Goal: Information Seeking & Learning: Learn about a topic

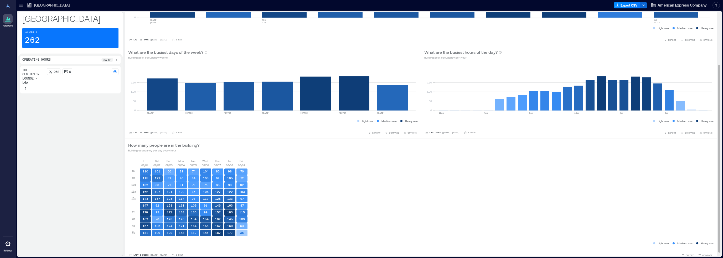
scroll to position [67, 0]
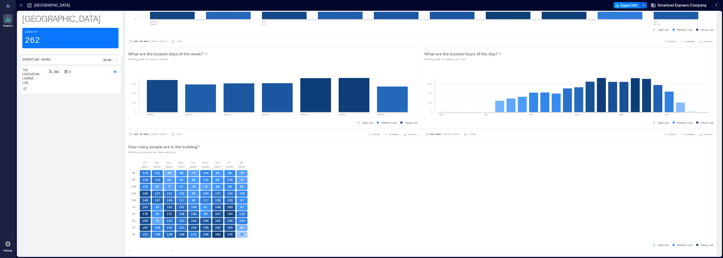
click at [74, 39] on div "Capacity 262" at bounding box center [70, 38] width 96 height 21
click at [21, 5] on icon at bounding box center [20, 5] width 5 height 5
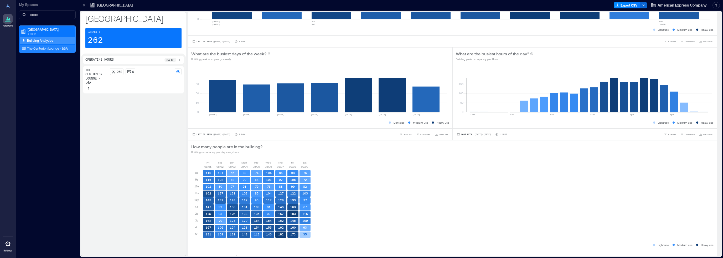
click at [32, 49] on p "The Centurion Lounge - LGA" at bounding box center [47, 48] width 41 height 4
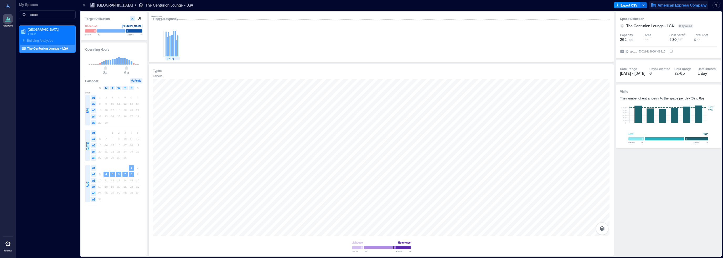
click at [694, 6] on span "American Express Company" at bounding box center [682, 5] width 49 height 5
click at [677, 4] on span "American Express Company" at bounding box center [682, 5] width 49 height 5
click at [44, 39] on p "Building Analytics" at bounding box center [40, 40] width 26 height 4
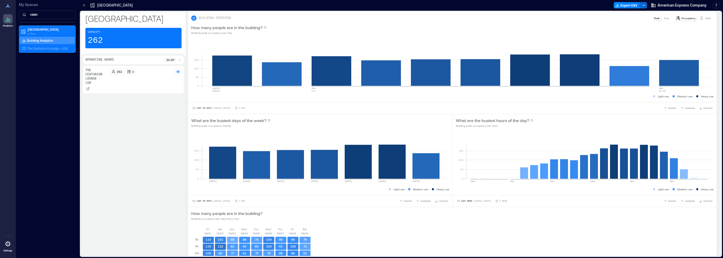
click at [193, 19] on icon at bounding box center [194, 18] width 2 height 3
click at [176, 59] on div "8a - 6p" at bounding box center [173, 60] width 17 height 4
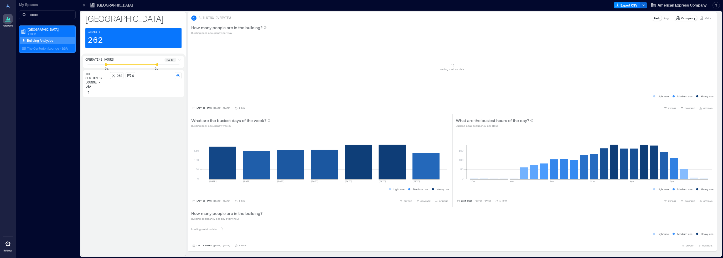
drag, startPoint x: 117, startPoint y: 65, endPoint x: 108, endPoint y: 65, distance: 8.9
click at [108, 65] on icon at bounding box center [106, 64] width 3 height 3
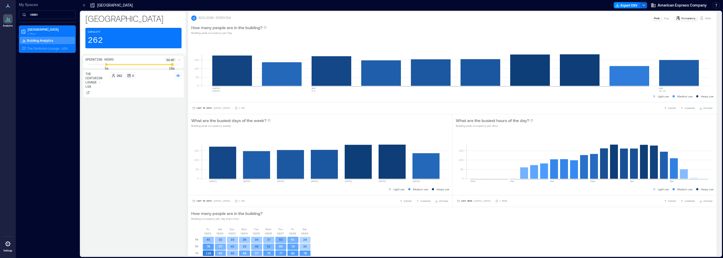
drag, startPoint x: 156, startPoint y: 65, endPoint x: 173, endPoint y: 65, distance: 17.9
click at [173, 65] on icon at bounding box center [172, 65] width 4 height 4
click at [201, 107] on button "Last 90 Days | [DATE] - [DATE]" at bounding box center [211, 108] width 40 height 5
click at [200, 64] on span "Last 7 Days" at bounding box center [204, 65] width 17 height 4
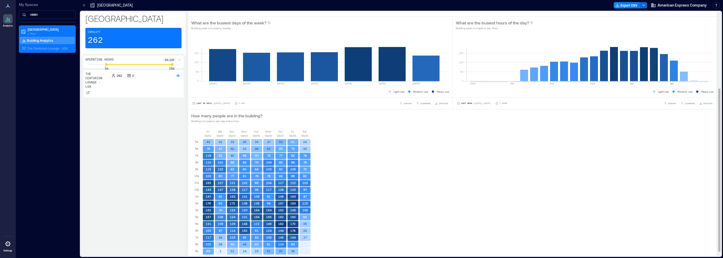
scroll to position [121, 0]
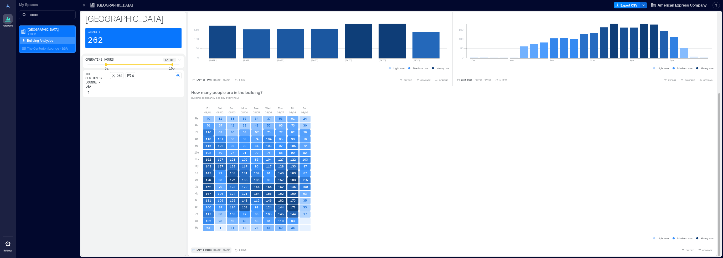
click at [210, 248] on button "Last 3 Weeks | [DATE] - [DATE]" at bounding box center [211, 250] width 40 height 5
click at [197, 219] on span "Last 7 Days" at bounding box center [204, 220] width 17 height 4
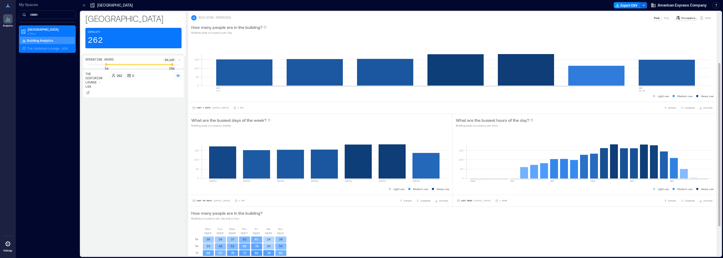
scroll to position [0, 0]
click at [84, 5] on icon at bounding box center [84, 5] width 1 height 2
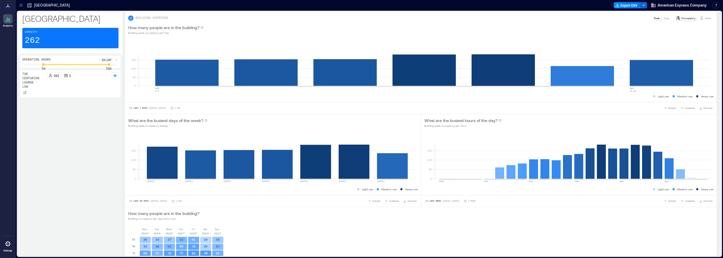
click at [20, 5] on icon at bounding box center [20, 5] width 5 height 5
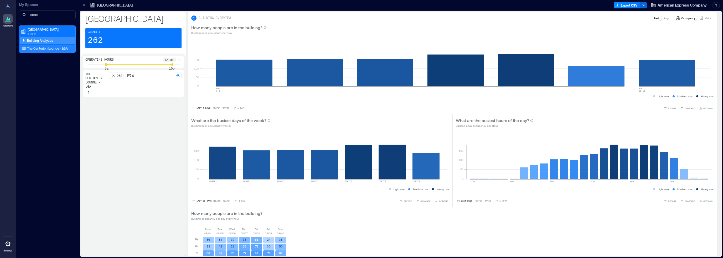
click at [34, 47] on p "The Centurion Lounge - LGA" at bounding box center [47, 48] width 41 height 4
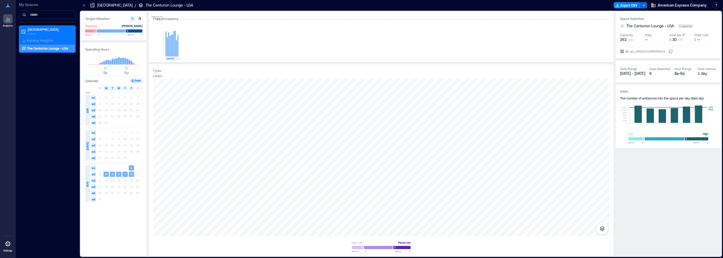
click at [132, 18] on icon "button" at bounding box center [132, 18] width 3 height 3
click at [130, 18] on button "button" at bounding box center [132, 18] width 5 height 5
click at [140, 18] on icon "button" at bounding box center [140, 18] width 3 height 3
type input "**"
type input "***"
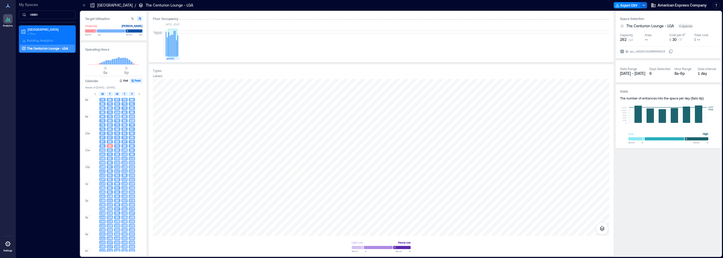
click at [174, 47] on rect at bounding box center [173, 43] width 1 height 25
click at [126, 82] on button "Visit" at bounding box center [124, 80] width 11 height 5
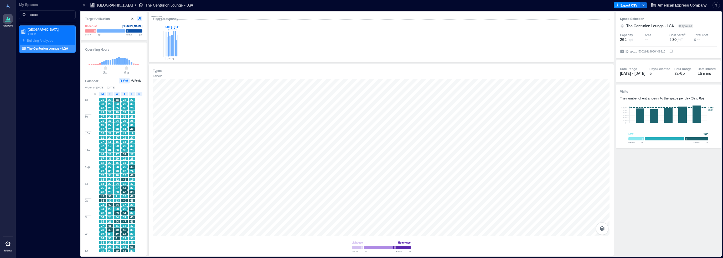
click at [139, 93] on span "S" at bounding box center [140, 94] width 2 height 4
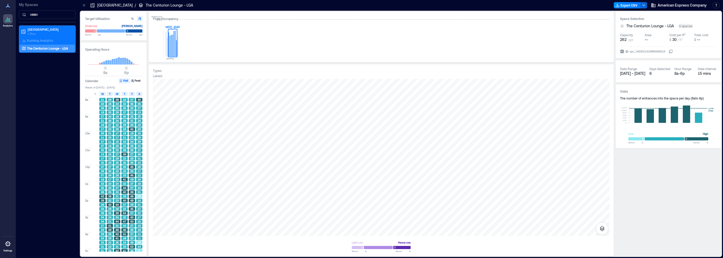
click at [144, 94] on div "Operating Hours 8a 6p Calendar Visit Peak Week of [DATE] - [DATE] S M T W T F S…" at bounding box center [114, 150] width 66 height 214
click at [38, 40] on p "Building Analytics" at bounding box center [40, 40] width 26 height 4
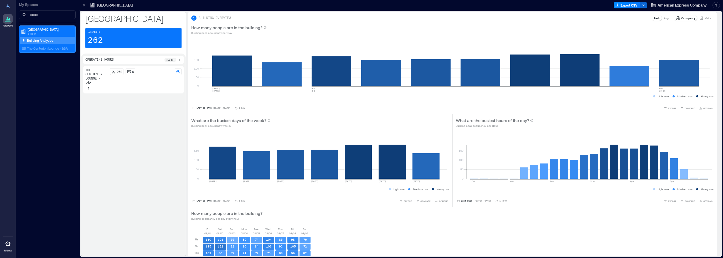
click at [144, 136] on div "The Centurion Lounge - LGA 262 0" at bounding box center [133, 160] width 100 height 188
click at [89, 87] on div at bounding box center [87, 88] width 5 height 5
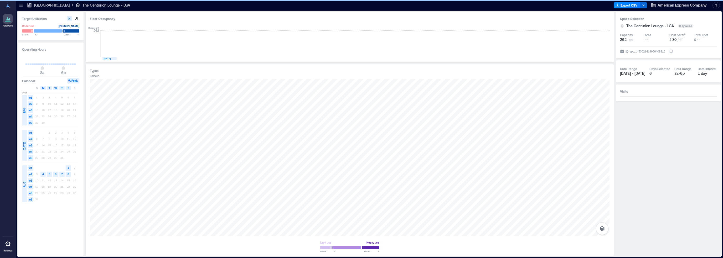
click at [22, 4] on icon at bounding box center [20, 5] width 5 height 5
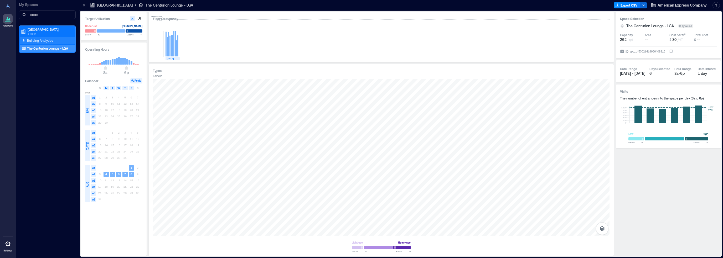
click at [29, 39] on p "Building Analytics" at bounding box center [40, 40] width 26 height 4
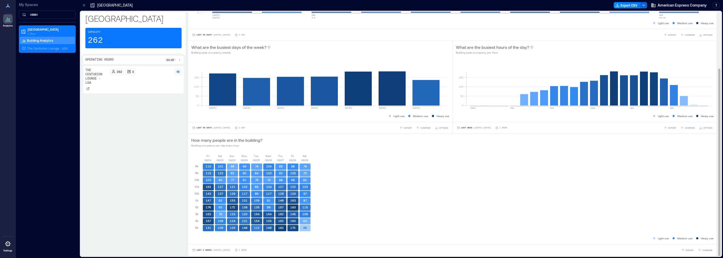
scroll to position [0, 0]
click at [234, 252] on div "Last 3 Weeks | Aug 1 - Aug 9 1 Hour" at bounding box center [218, 250] width 55 height 5
click at [237, 250] on icon at bounding box center [236, 250] width 3 height 3
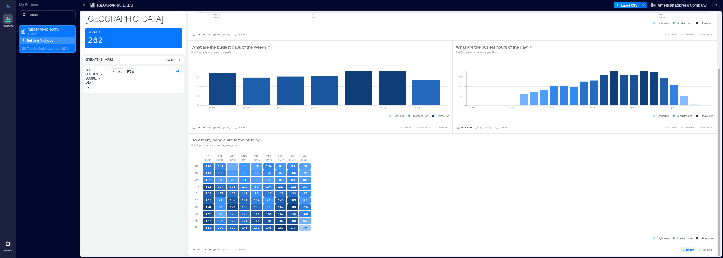
click at [681, 248] on button "EXPORT" at bounding box center [688, 250] width 14 height 5
click at [708, 249] on span "COMPARE" at bounding box center [708, 250] width 10 height 3
click at [706, 230] on icon at bounding box center [708, 232] width 4 height 4
click at [673, 199] on div "Fri 08/01 Sat 08/02 Sun 08/03 Mon 08/04 Tue 08/05 Wed 08/06 Thu 08/07 Fri 08/08…" at bounding box center [452, 195] width 522 height 82
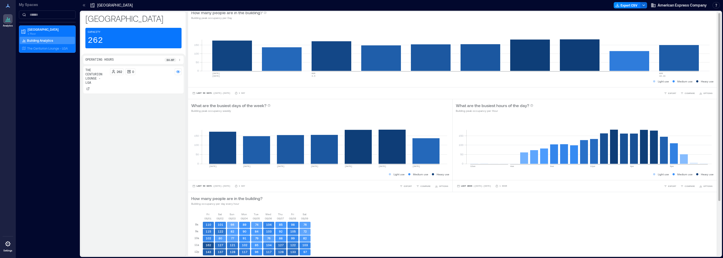
scroll to position [0, 0]
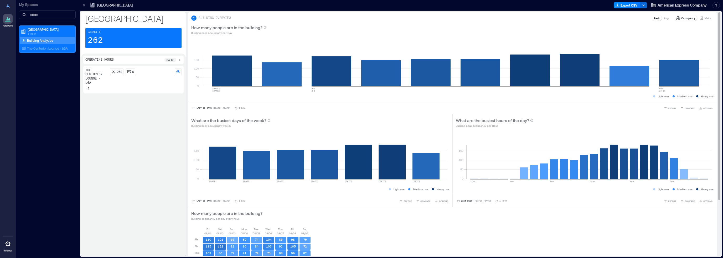
click at [662, 17] on div "Avg" at bounding box center [666, 18] width 9 height 5
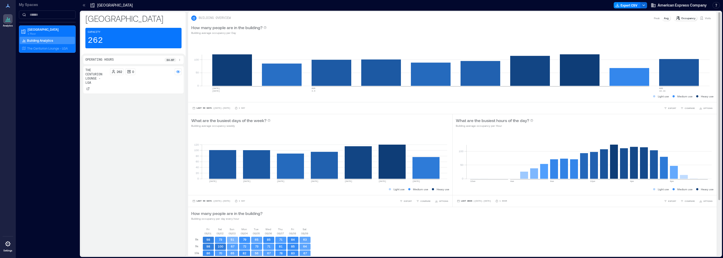
click at [662, 18] on div "Avg" at bounding box center [666, 18] width 9 height 5
click at [654, 18] on p "Peak" at bounding box center [657, 18] width 6 height 4
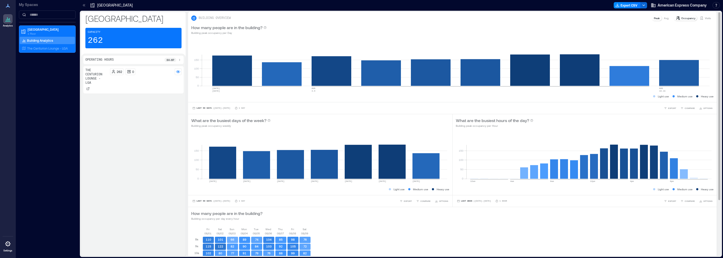
click at [705, 18] on p "Visits" at bounding box center [708, 18] width 6 height 4
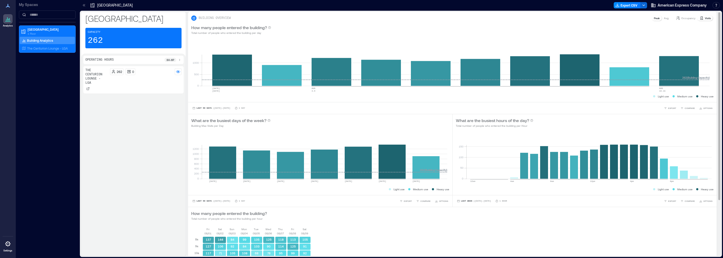
click at [705, 21] on div "How many people entered the building? Total number of people who entered the bu…" at bounding box center [452, 29] width 529 height 17
click at [705, 18] on p "Visits" at bounding box center [708, 18] width 6 height 4
click at [700, 17] on icon at bounding box center [702, 18] width 4 height 4
click at [681, 17] on p "Occupancy" at bounding box center [688, 18] width 14 height 4
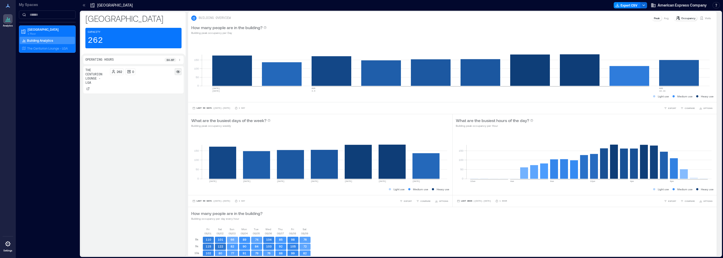
click at [176, 74] on rect at bounding box center [178, 72] width 4 height 4
click at [176, 71] on rect at bounding box center [178, 72] width 4 height 4
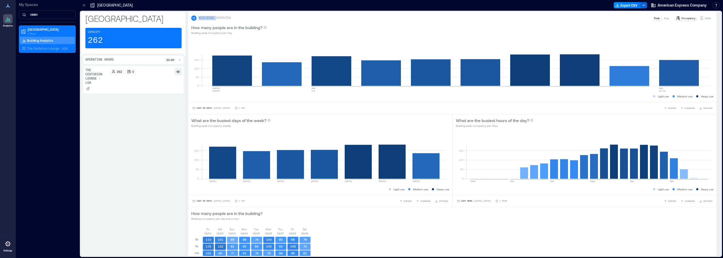
click at [176, 71] on rect at bounding box center [178, 72] width 4 height 4
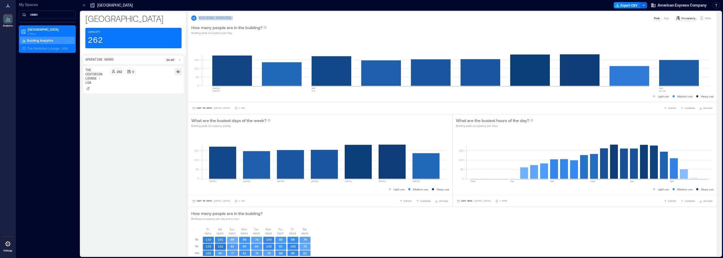
click at [176, 71] on rect at bounding box center [178, 72] width 4 height 4
click at [175, 109] on div "The Centurion Lounge - LGA 262 0" at bounding box center [133, 160] width 100 height 188
click at [180, 72] on div at bounding box center [178, 71] width 7 height 7
click at [177, 72] on circle at bounding box center [177, 71] width 1 height 1
click at [35, 28] on p "[GEOGRAPHIC_DATA]" at bounding box center [50, 29] width 44 height 4
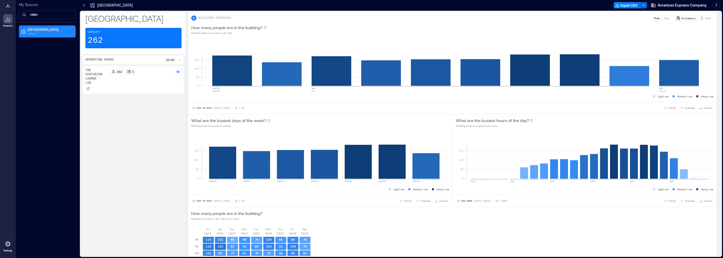
click at [35, 28] on p "[GEOGRAPHIC_DATA]" at bounding box center [50, 29] width 44 height 4
click at [6, 243] on icon at bounding box center [7, 244] width 5 height 5
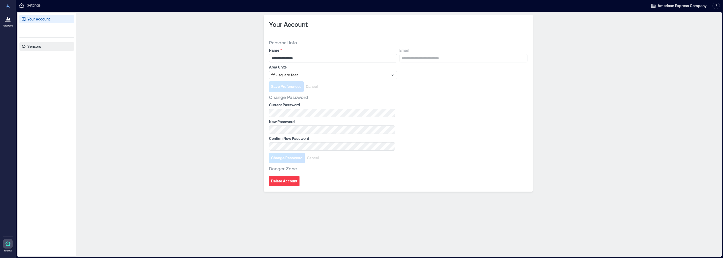
click at [32, 49] on p "Sensors" at bounding box center [34, 46] width 14 height 5
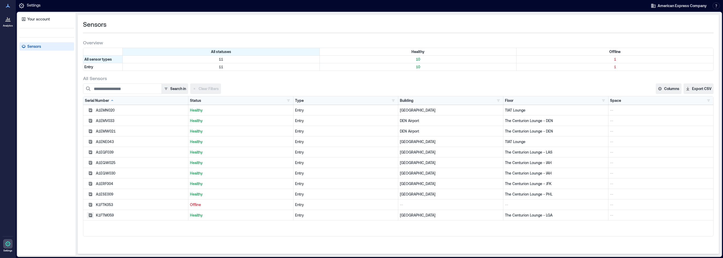
click at [90, 112] on icon "button" at bounding box center [90, 110] width 3 height 3
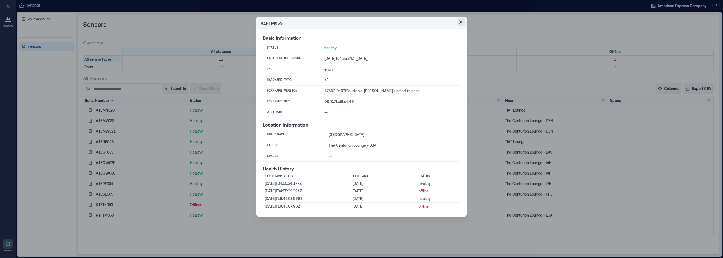
click at [461, 21] on icon "Close" at bounding box center [460, 22] width 3 height 3
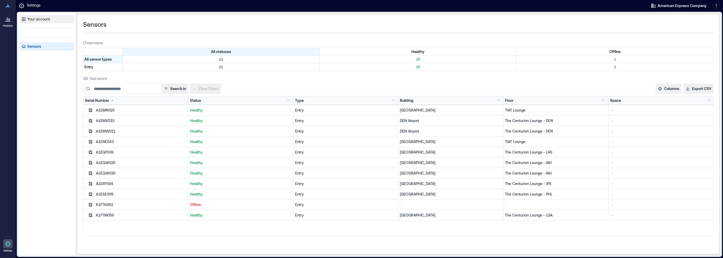
click at [29, 18] on p "Your account" at bounding box center [38, 19] width 23 height 5
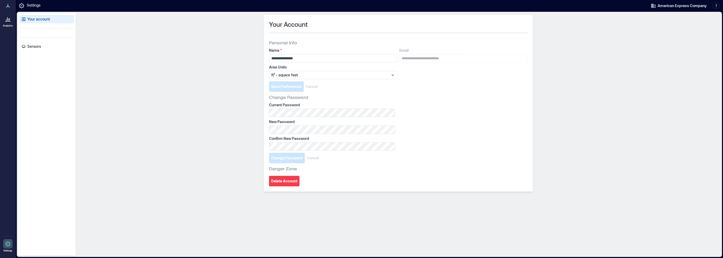
click at [8, 22] on icon at bounding box center [8, 19] width 6 height 6
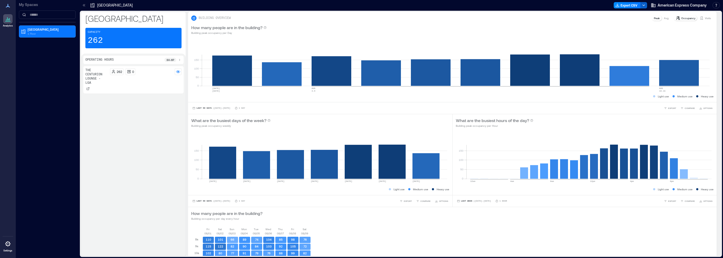
click at [643, 4] on icon "button" at bounding box center [644, 5] width 4 height 4
click at [500, 23] on div "How many people are in the building? Building peak occupancy per Day" at bounding box center [452, 29] width 529 height 17
click at [193, 17] on icon at bounding box center [194, 18] width 2 height 3
click at [193, 19] on icon at bounding box center [193, 18] width 3 height 3
click at [176, 33] on div "Capacity 262" at bounding box center [133, 38] width 96 height 21
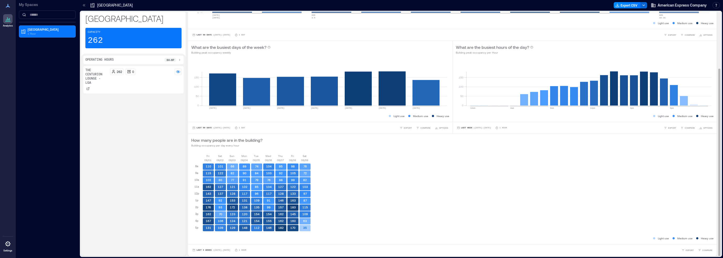
scroll to position [0, 0]
